Goal: Task Accomplishment & Management: Manage account settings

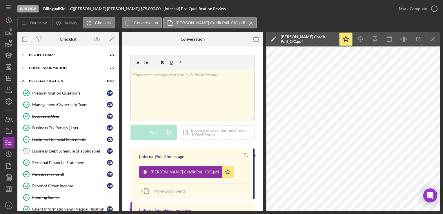
scroll to position [85, 0]
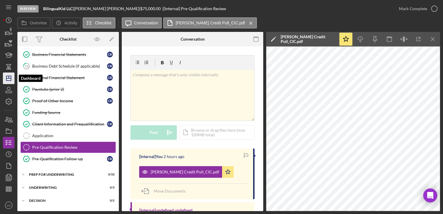
click at [6, 81] on icon "Icon/Dashboard" at bounding box center [8, 78] width 15 height 15
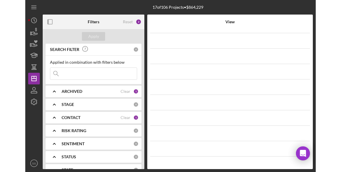
scroll to position [56, 0]
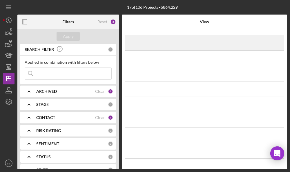
click at [237, 41] on div "[DATE] [PERSON_NAME] Icon/Navigate" at bounding box center [204, 42] width 146 height 15
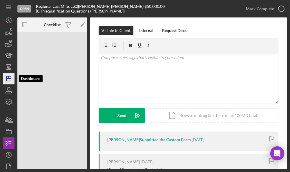
click at [7, 73] on icon "Icon/Dashboard" at bounding box center [8, 78] width 15 height 15
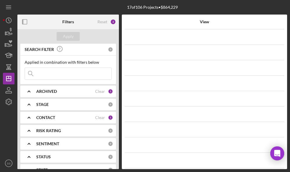
click at [228, 7] on div "17 of 106 Projects • $864,229" at bounding box center [152, 7] width 270 height 15
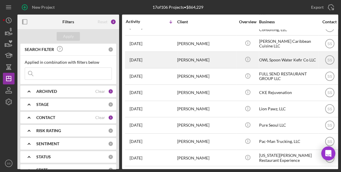
scroll to position [144, 35]
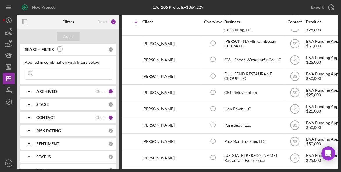
click at [255, 7] on div "Export Icon/Export" at bounding box center [284, 7] width 107 height 15
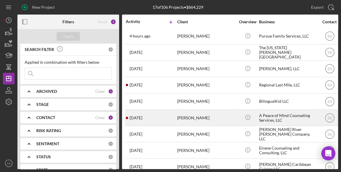
scroll to position [13, 0]
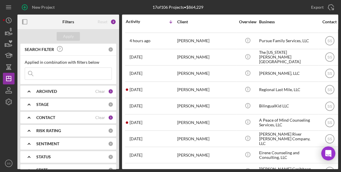
click at [263, 11] on div "Export Icon/Export" at bounding box center [284, 7] width 107 height 15
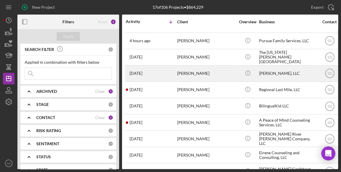
scroll to position [144, 0]
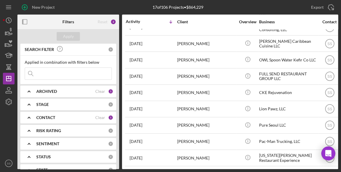
click at [256, 9] on div "Export Icon/Export" at bounding box center [284, 7] width 107 height 15
drag, startPoint x: 238, startPoint y: 7, endPoint x: 199, endPoint y: 12, distance: 39.4
click at [199, 12] on div "New Project 17 of 106 Projects • $864,229 Export Icon/Export" at bounding box center [177, 7] width 320 height 15
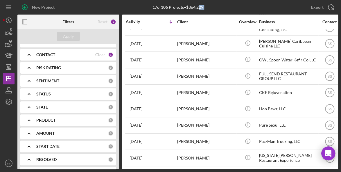
scroll to position [0, 0]
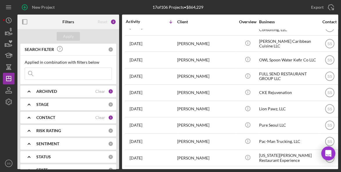
click at [72, 94] on div "ARCHIVED Clear 1" at bounding box center [74, 91] width 77 height 12
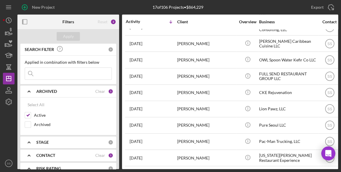
click at [24, 124] on div "Select All Active Archived" at bounding box center [68, 115] width 96 height 37
click at [30, 124] on input "Archived" at bounding box center [28, 124] width 6 height 6
checkbox input "true"
click at [71, 31] on div "Apply" at bounding box center [68, 36] width 102 height 15
click at [71, 37] on div "Apply" at bounding box center [68, 36] width 11 height 9
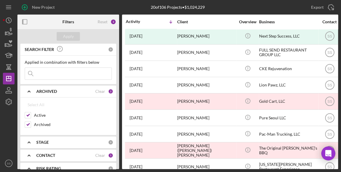
scroll to position [193, 0]
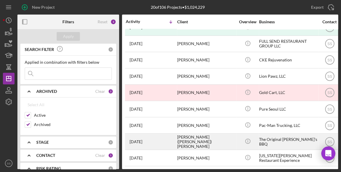
click at [263, 143] on div "The Original [PERSON_NAME]'s BBQ" at bounding box center [288, 140] width 58 height 15
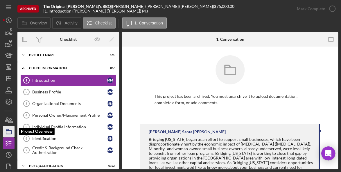
click at [7, 130] on icon "button" at bounding box center [8, 131] width 15 height 15
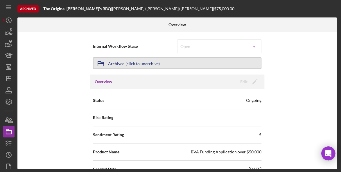
click at [194, 62] on button "Icon/Archived Archived (click to unarchive)" at bounding box center [177, 63] width 168 height 12
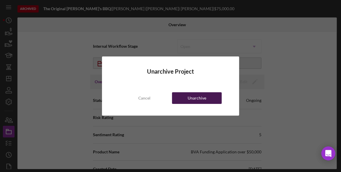
click at [186, 103] on button "Unarchive" at bounding box center [197, 98] width 50 height 12
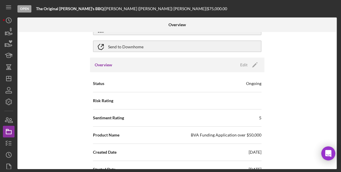
scroll to position [33, 0]
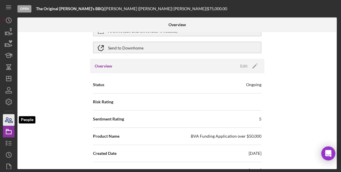
click at [6, 119] on icon "button" at bounding box center [8, 119] width 15 height 15
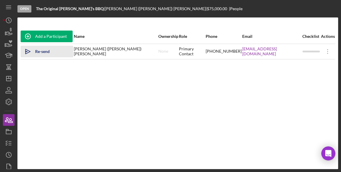
click at [48, 51] on div "Re-send Invitation" at bounding box center [51, 52] width 32 height 12
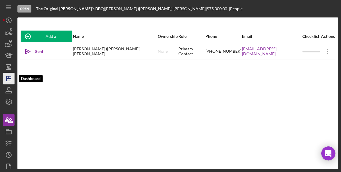
click at [9, 76] on polygon "button" at bounding box center [8, 78] width 5 height 5
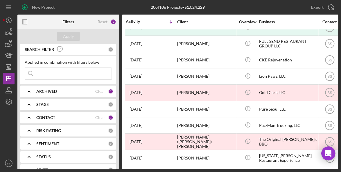
scroll to position [193, 0]
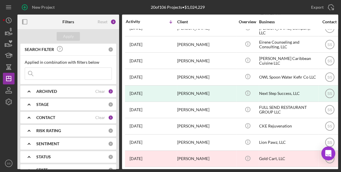
scroll to position [193, 0]
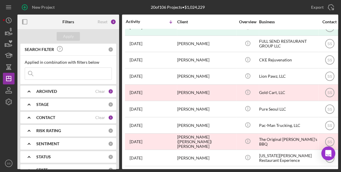
click at [79, 89] on div "ARCHIVED" at bounding box center [65, 91] width 59 height 5
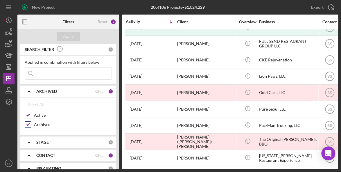
click at [25, 125] on input "Archived" at bounding box center [28, 124] width 6 height 6
checkbox input "false"
click at [71, 34] on div "Apply" at bounding box center [68, 36] width 11 height 9
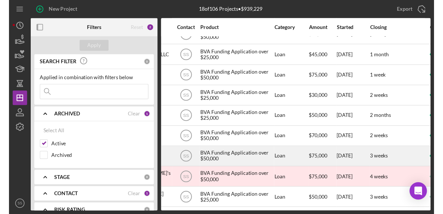
scroll to position [160, 188]
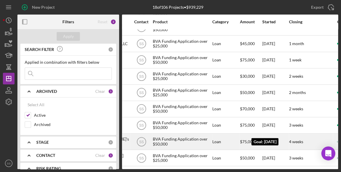
click at [298, 139] on time "4 weeks" at bounding box center [296, 141] width 14 height 5
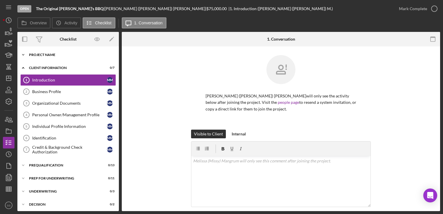
click at [46, 53] on div "Icon/Expander Project Name 1 / 1" at bounding box center [68, 55] width 102 height 12
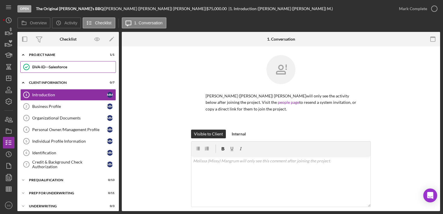
click at [48, 67] on div "BVA ID - Salesforce" at bounding box center [74, 67] width 84 height 5
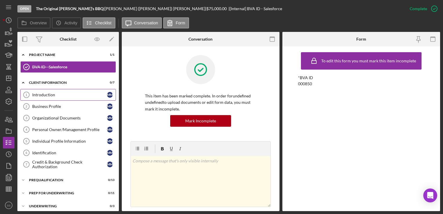
click at [44, 95] on div "Introduction" at bounding box center [69, 95] width 75 height 5
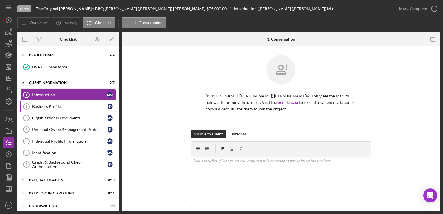
click at [51, 109] on link "Business Profile 2 Business Profile M M" at bounding box center [68, 107] width 96 height 12
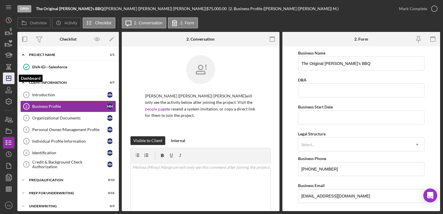
click at [10, 80] on icon "Icon/Dashboard" at bounding box center [8, 78] width 15 height 15
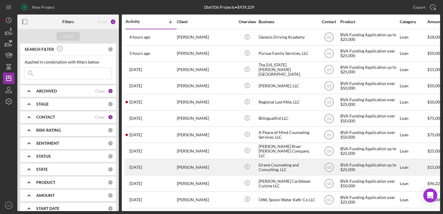
scroll to position [118, 0]
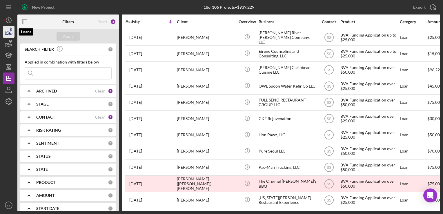
click at [6, 27] on icon "button" at bounding box center [8, 32] width 15 height 15
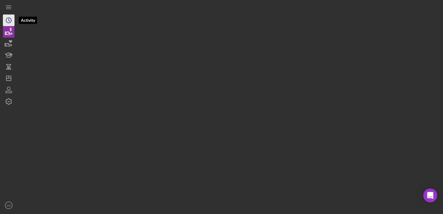
click at [7, 24] on icon "Icon/History" at bounding box center [8, 20] width 15 height 15
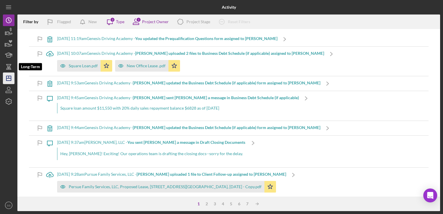
click at [9, 73] on icon "Icon/Dashboard" at bounding box center [8, 78] width 15 height 15
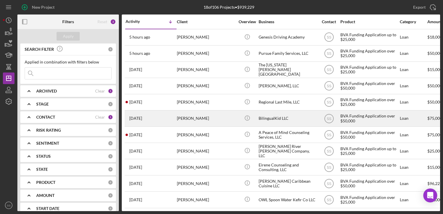
click at [267, 124] on div "BilingualKid LLC" at bounding box center [288, 118] width 58 height 15
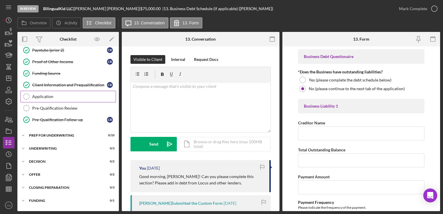
scroll to position [126, 0]
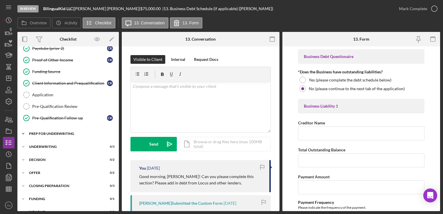
click at [76, 133] on div "Prep for Underwriting" at bounding box center [70, 133] width 83 height 3
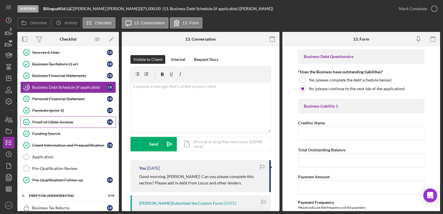
scroll to position [62, 0]
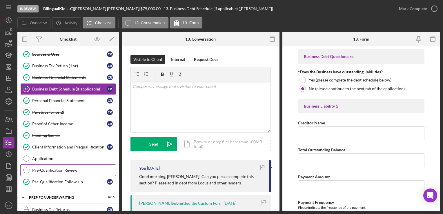
click at [60, 166] on link "Pre-Qualification Review Pre-Qualification Review" at bounding box center [68, 171] width 96 height 12
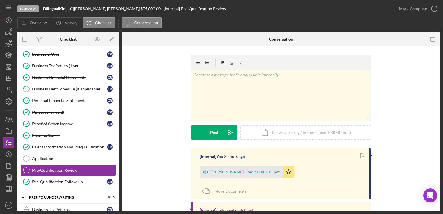
drag, startPoint x: 60, startPoint y: 166, endPoint x: 173, endPoint y: 117, distance: 123.3
click at [173, 117] on div "v Color teal Color pink Remove color Add row above Add row below Add column bef…" at bounding box center [281, 101] width 301 height 93
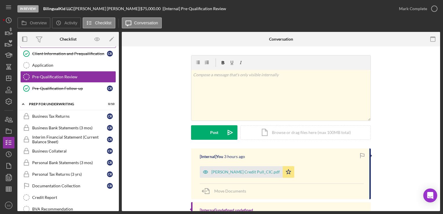
scroll to position [154, 0]
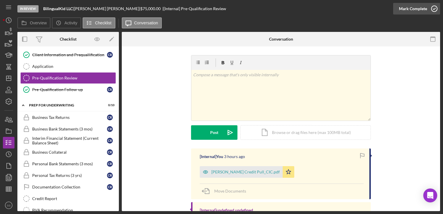
click at [340, 7] on div "Mark Complete" at bounding box center [413, 9] width 28 height 12
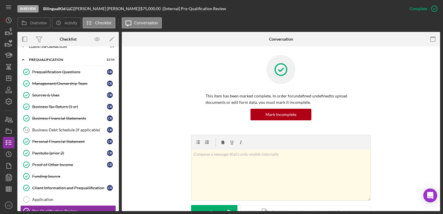
scroll to position [21, 0]
click at [61, 129] on div "Business Debt Schedule (if applicable)" at bounding box center [69, 130] width 75 height 5
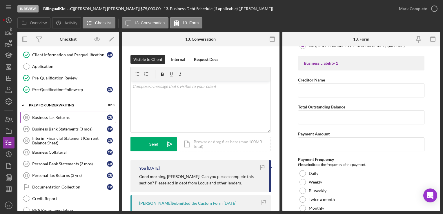
scroll to position [155, 0]
click at [46, 116] on div "Business Tax Returns" at bounding box center [69, 117] width 75 height 5
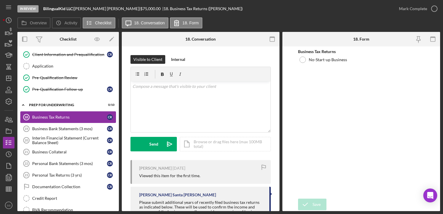
scroll to position [117, 0]
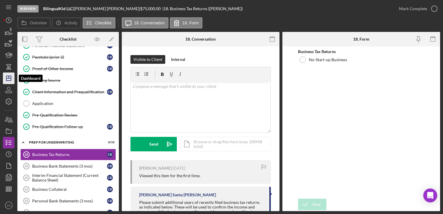
click at [6, 77] on icon "Icon/Dashboard" at bounding box center [8, 78] width 15 height 15
